Goal: Information Seeking & Learning: Understand process/instructions

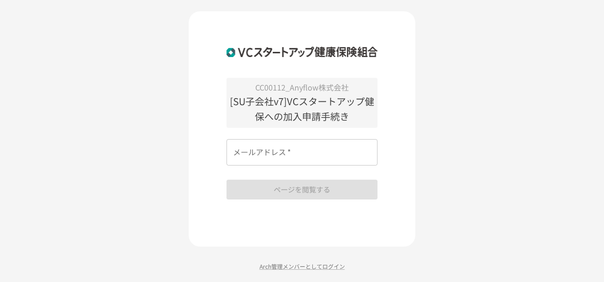
click at [256, 144] on div "メールアドレス   * メールアドレス   *" at bounding box center [302, 152] width 151 height 26
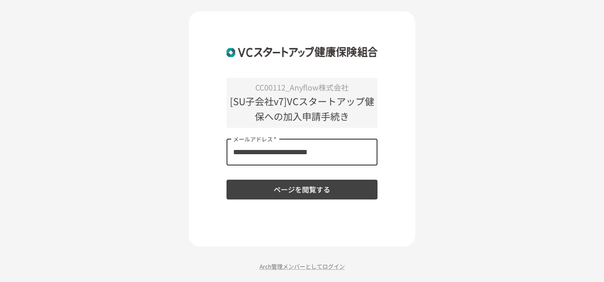
type input "**********"
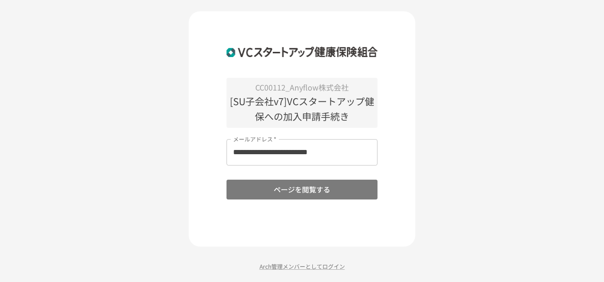
click at [306, 190] on button "ページを閲覧する" at bounding box center [302, 190] width 151 height 20
